Goal: Navigation & Orientation: Find specific page/section

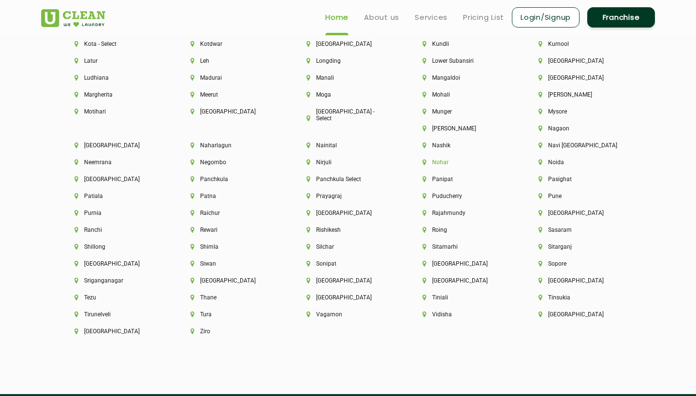
scroll to position [2467, 0]
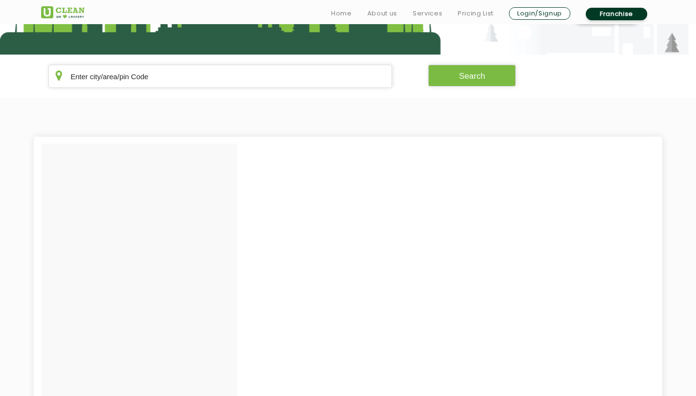
scroll to position [172, 0]
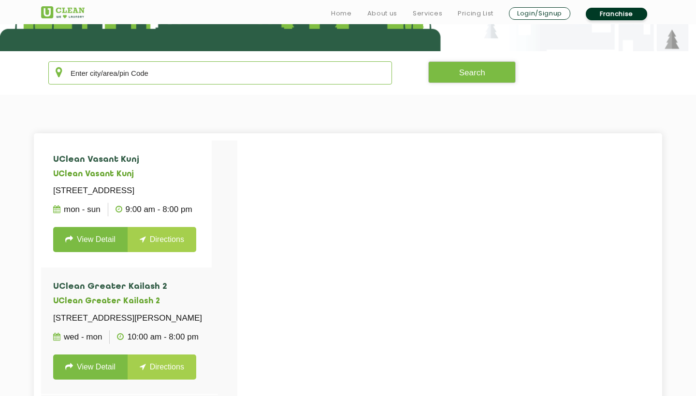
click at [168, 76] on input "text" at bounding box center [220, 72] width 344 height 23
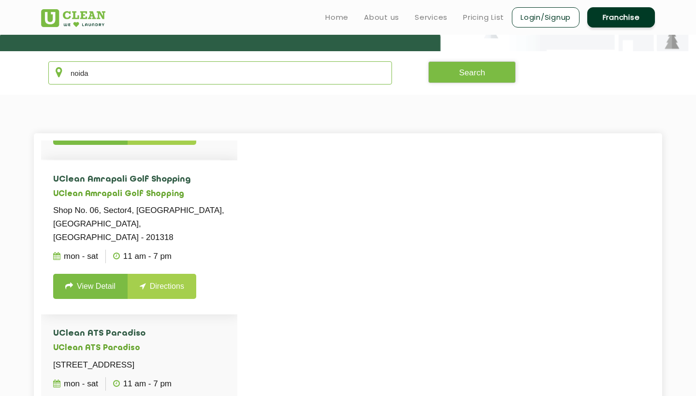
scroll to position [658, 0]
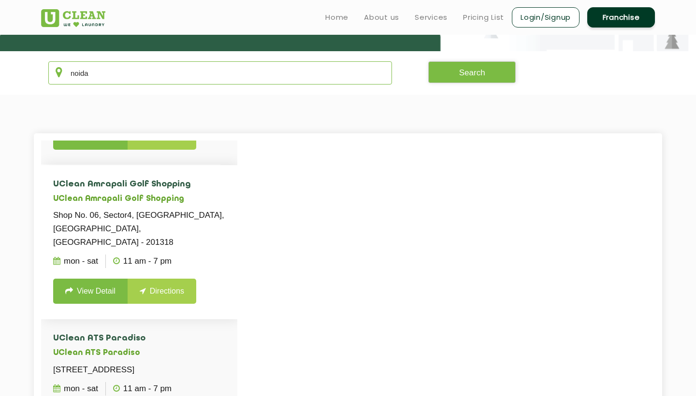
type input "noida"
click at [99, 304] on link "View Detail" at bounding box center [90, 291] width 74 height 25
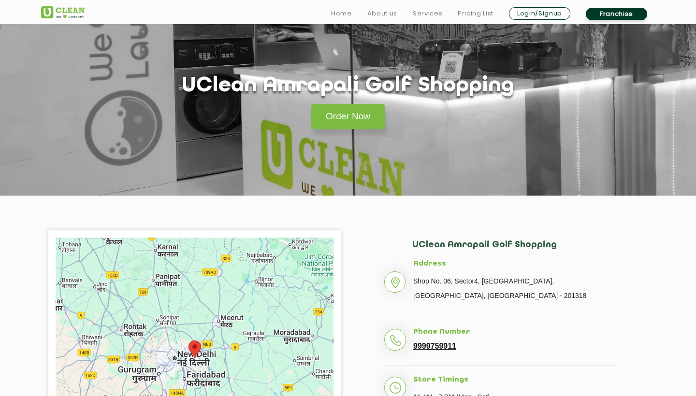
scroll to position [29, 0]
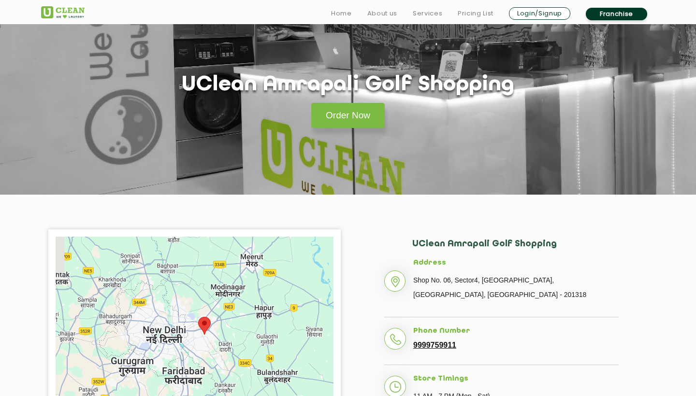
drag, startPoint x: 273, startPoint y: 308, endPoint x: 303, endPoint y: 237, distance: 77.1
click at [303, 237] on div at bounding box center [195, 358] width 278 height 242
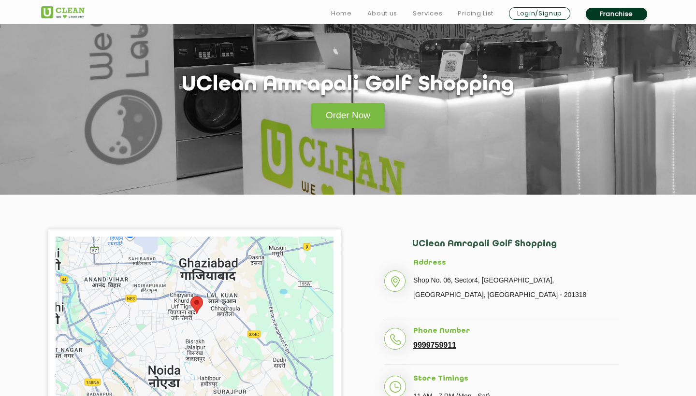
drag, startPoint x: 216, startPoint y: 330, endPoint x: 249, endPoint y: 289, distance: 52.6
click at [249, 289] on div at bounding box center [195, 358] width 278 height 242
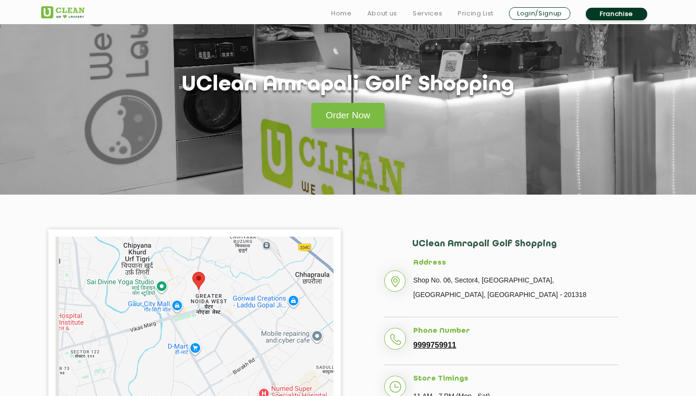
drag, startPoint x: 209, startPoint y: 295, endPoint x: 239, endPoint y: 277, distance: 35.4
click at [239, 277] on div at bounding box center [195, 358] width 278 height 242
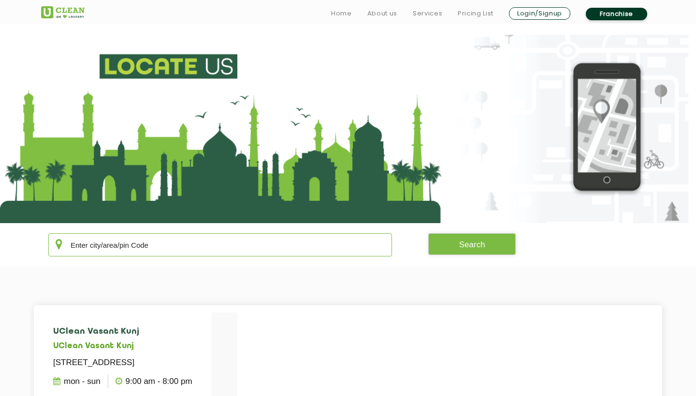
click at [145, 248] on input "text" at bounding box center [220, 244] width 344 height 23
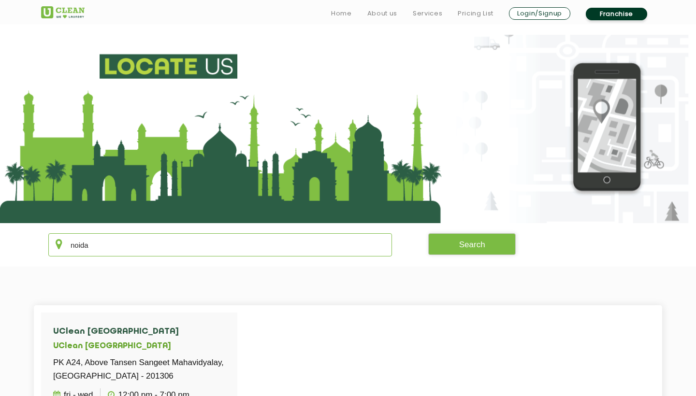
type input "noida"
